Goal: Use online tool/utility: Utilize a website feature to perform a specific function

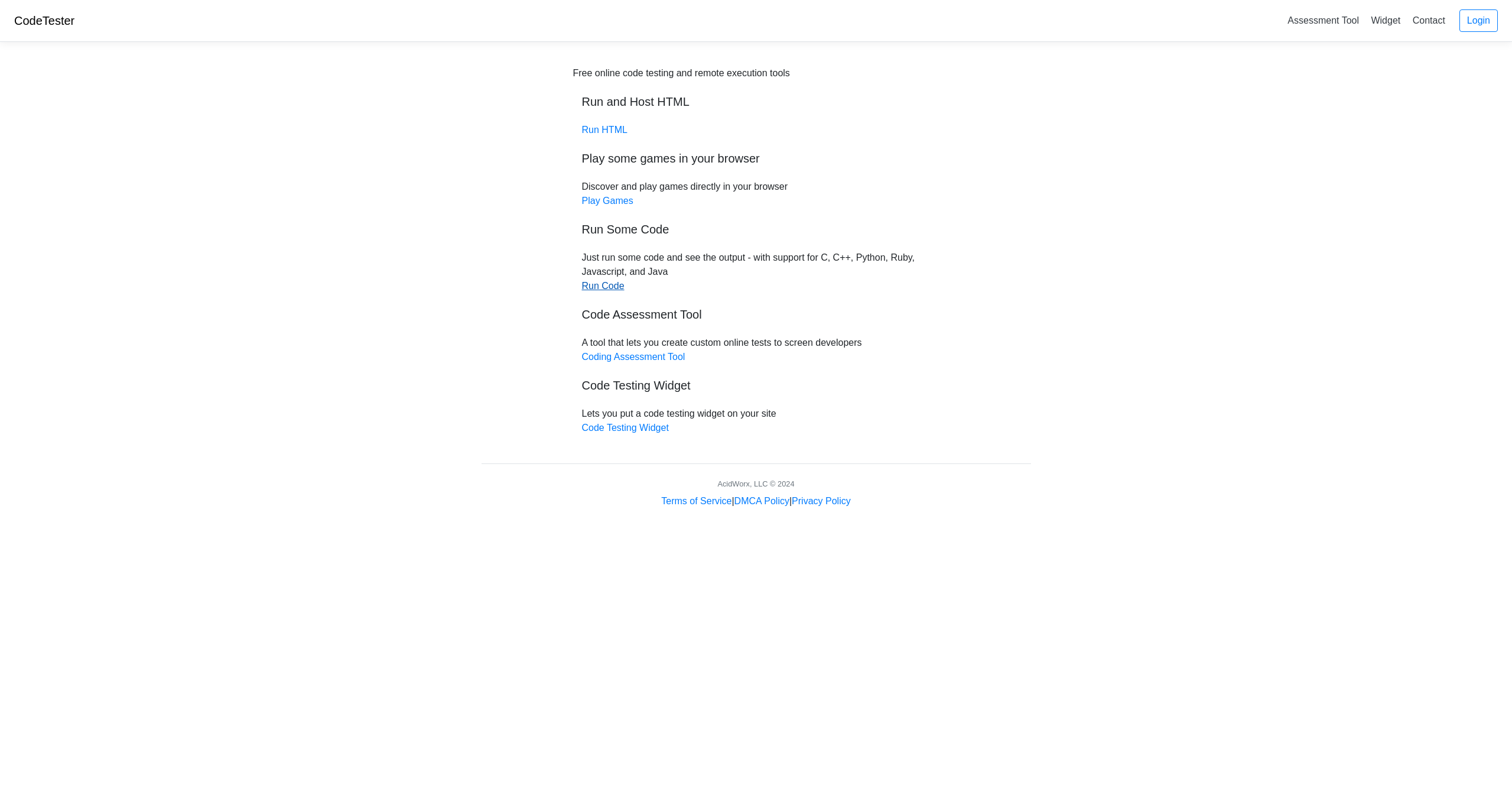
click at [603, 287] on link "Run Code" at bounding box center [603, 286] width 43 height 11
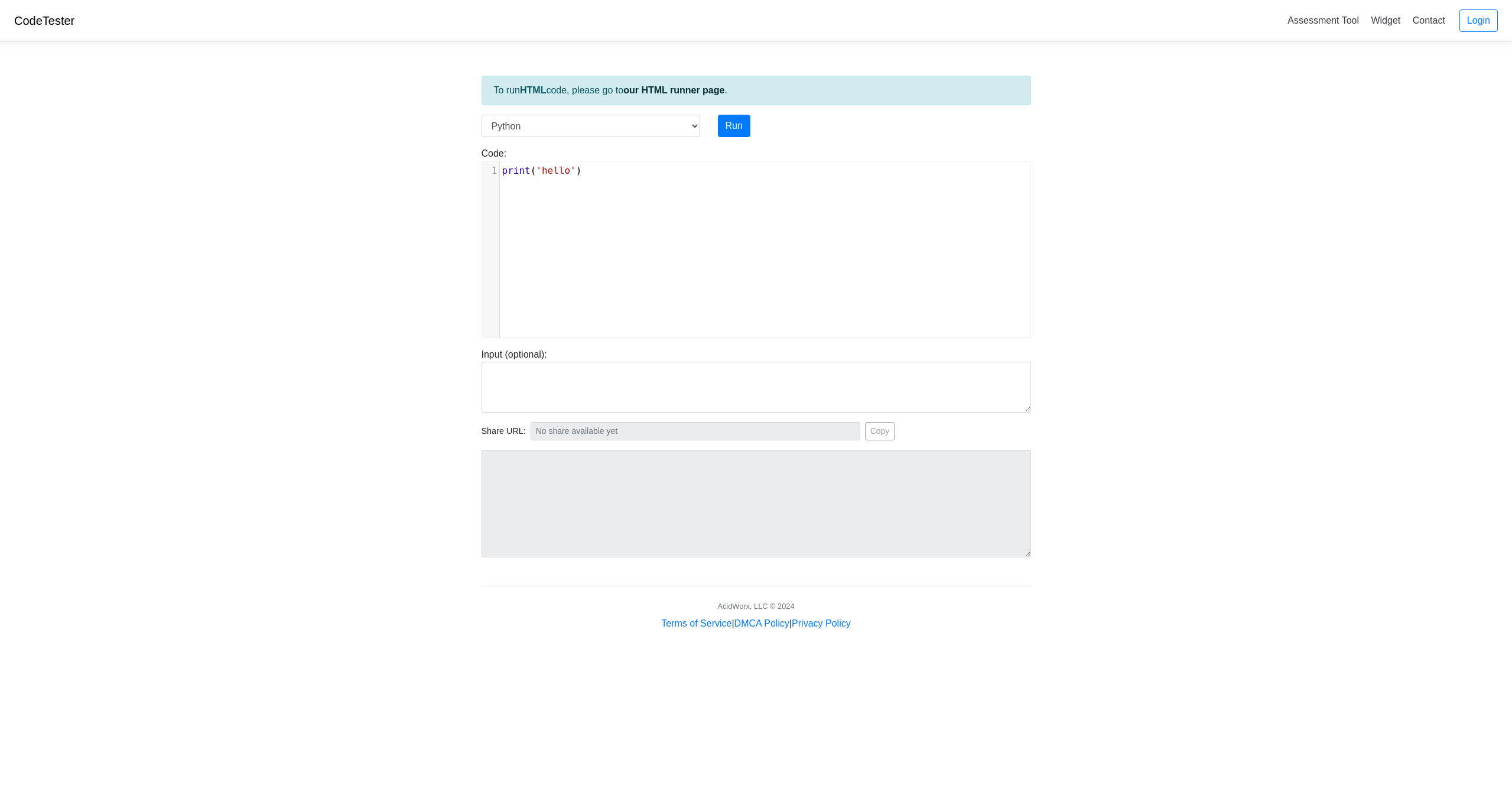
click at [614, 171] on pre "print ( 'hello' )" at bounding box center [765, 170] width 530 height 14
type textarea "print('hello')"
click at [690, 123] on select "C C++ Go Java Javascript Python Ruby" at bounding box center [591, 125] width 219 height 22
select select "c"
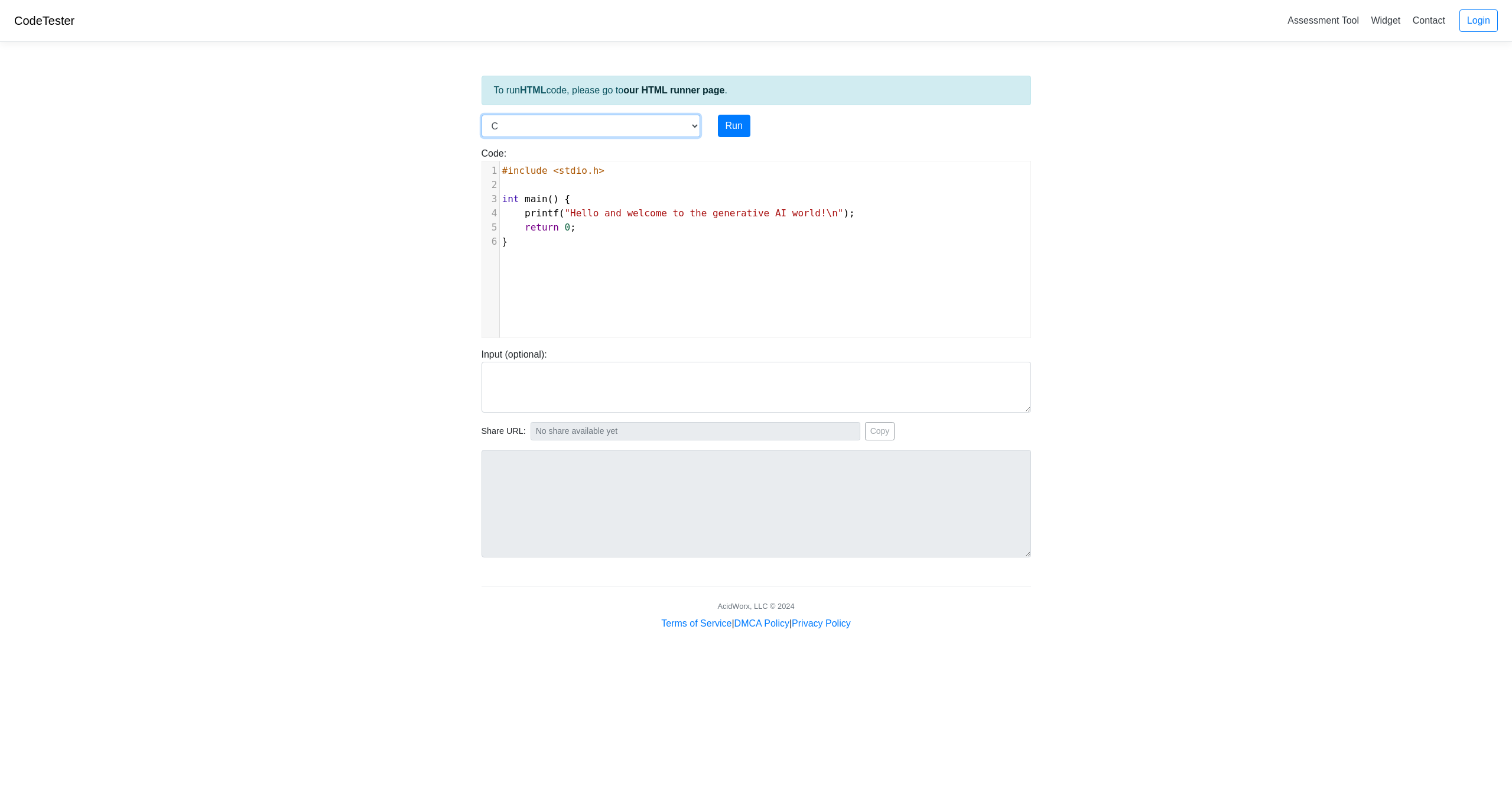
click at [482, 115] on select "C C++ Go Java Javascript Python Ruby" at bounding box center [591, 125] width 219 height 22
click at [736, 127] on button "Run" at bounding box center [734, 125] width 32 height 22
type input "[URL][DOMAIN_NAME]"
type textarea "Stdout: hello"
click at [658, 219] on pre "return 0 ;" at bounding box center [765, 213] width 530 height 14
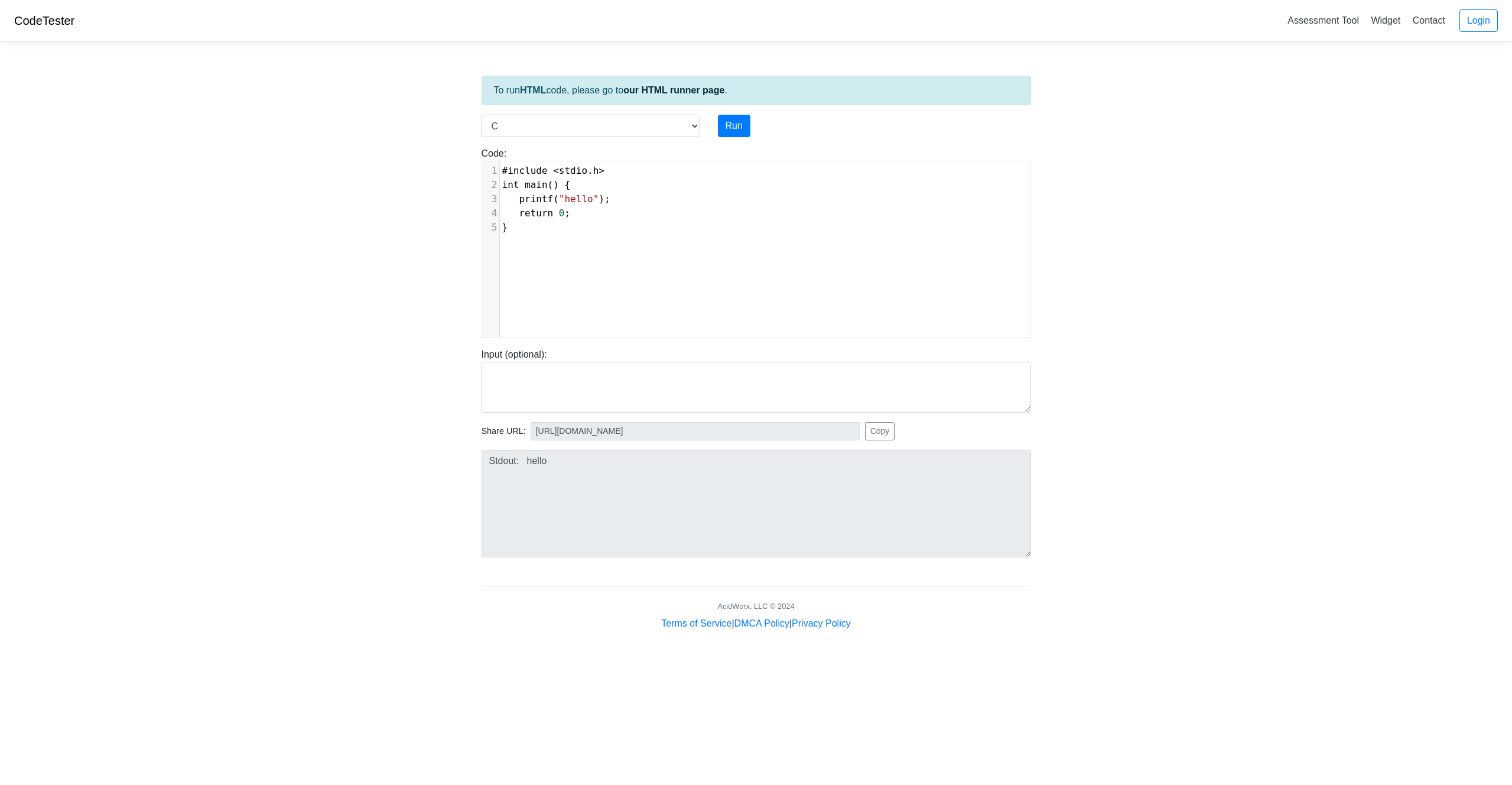
click at [537, 234] on pre "}" at bounding box center [765, 228] width 530 height 14
type textarea "#include <stdio.h> int main() { printf("hello"); return 0; }"
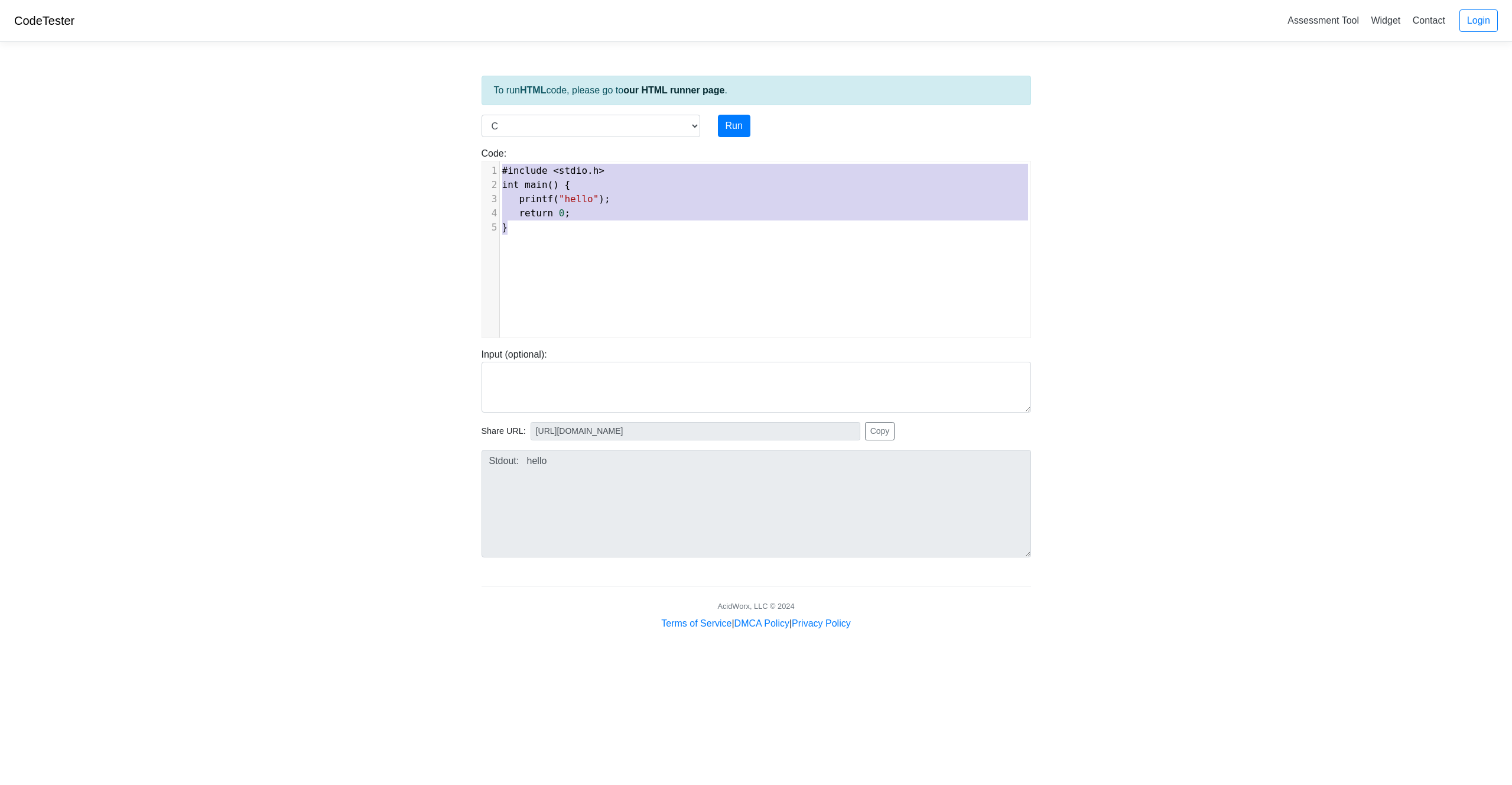
drag, startPoint x: 522, startPoint y: 227, endPoint x: 470, endPoint y: 155, distance: 88.8
click at [470, 155] on body "CodeTester Assessment Tool Widget Contact Login To run HTML code, please go to …" at bounding box center [756, 316] width 1512 height 631
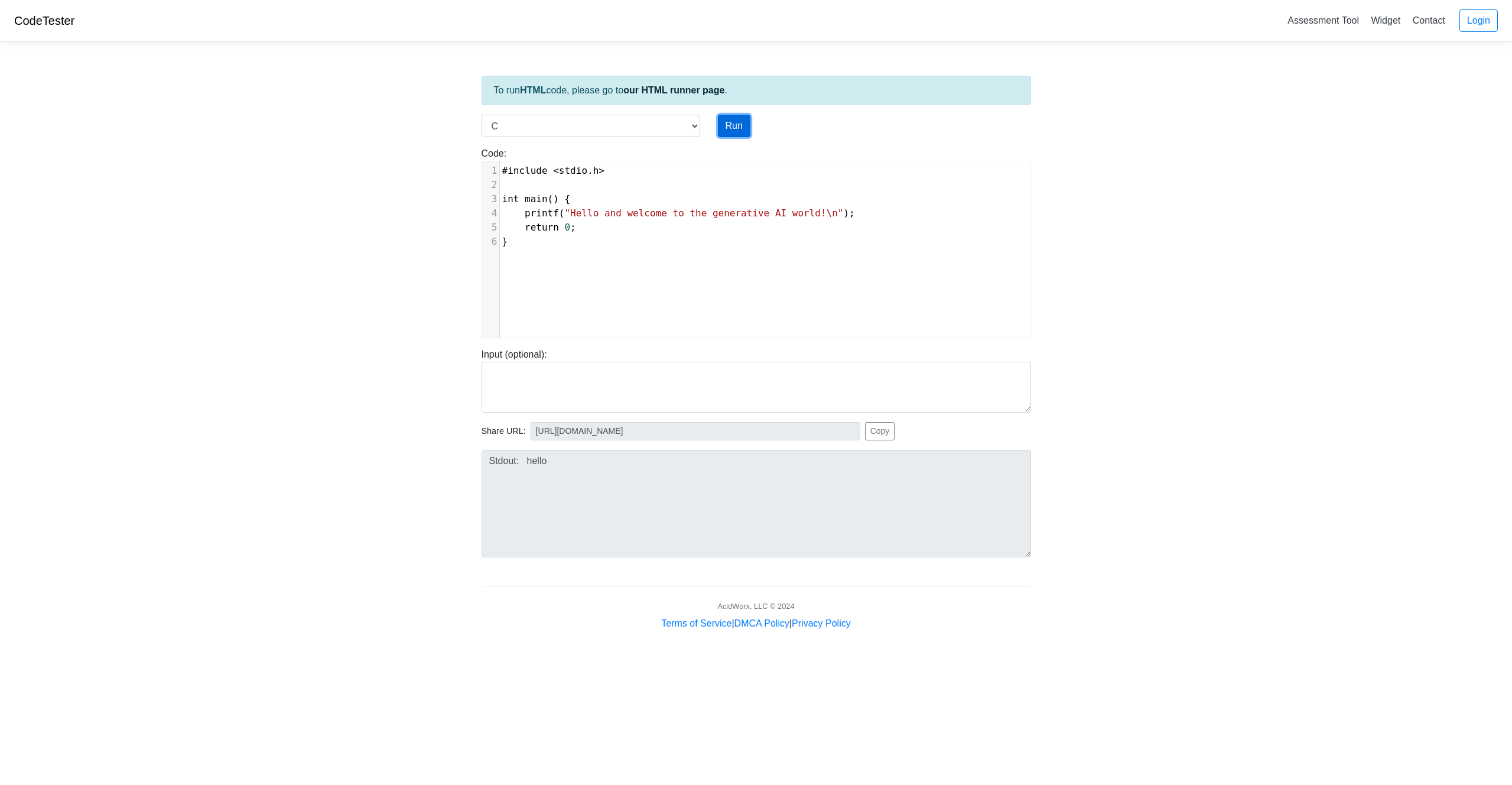
click at [739, 131] on button "Run" at bounding box center [734, 125] width 32 height 22
type input "[URL][DOMAIN_NAME]"
type textarea "Stdout: Hello and welcome to the generative AI world!"
